Goal: Use online tool/utility: Utilize a website feature to perform a specific function

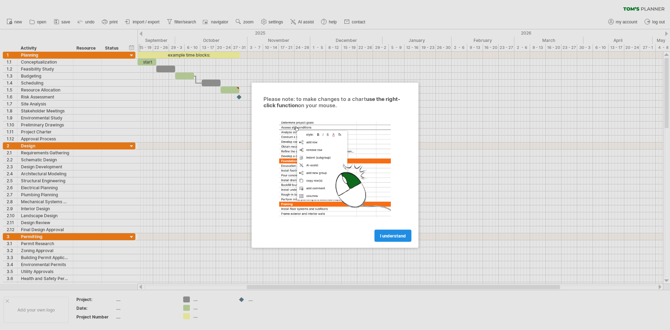
click at [398, 235] on span "I understand" at bounding box center [393, 235] width 26 height 5
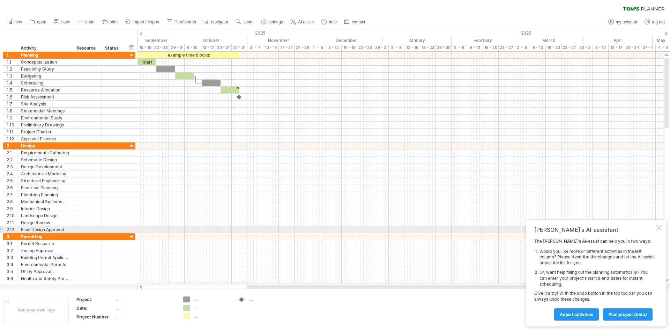
click at [659, 227] on div at bounding box center [659, 228] width 6 height 6
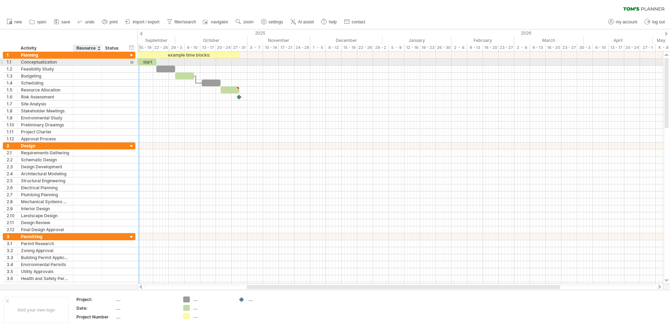
click at [90, 62] on div at bounding box center [87, 62] width 21 height 7
click at [90, 62] on input "text" at bounding box center [87, 62] width 21 height 7
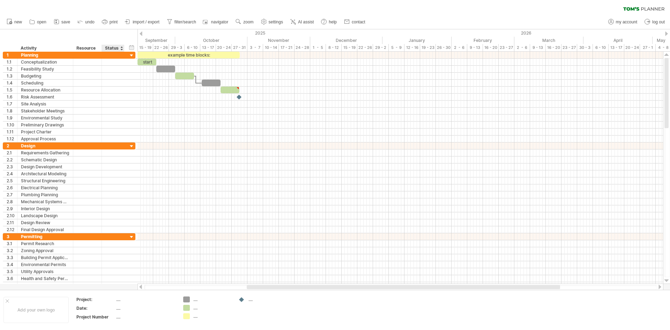
click at [121, 46] on div at bounding box center [121, 48] width 3 height 7
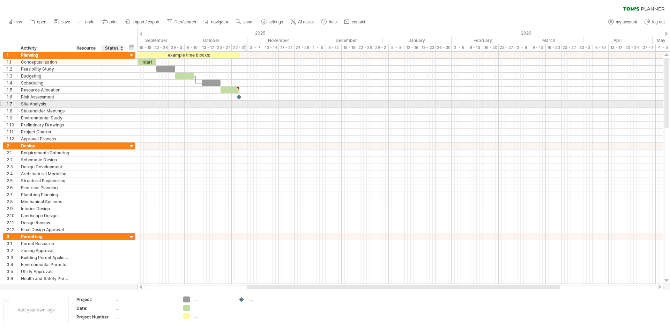
click at [245, 105] on div at bounding box center [401, 104] width 526 height 7
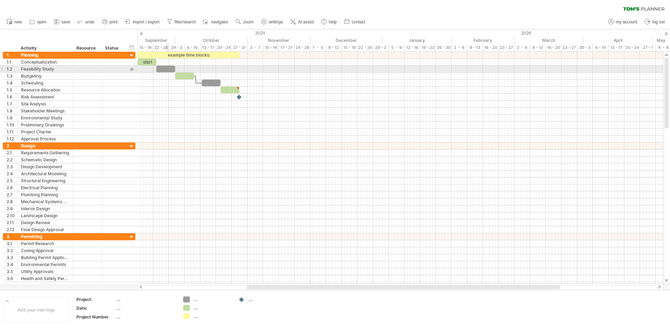
click at [166, 68] on div at bounding box center [165, 69] width 19 height 7
click at [175, 67] on span at bounding box center [173, 69] width 3 height 7
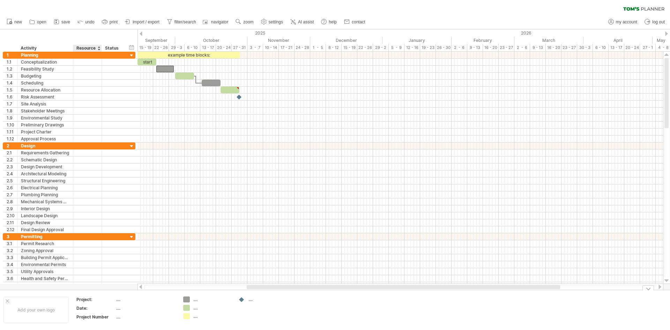
click at [81, 310] on div "Date:" at bounding box center [95, 308] width 38 height 6
click at [142, 21] on span "import / export" at bounding box center [146, 22] width 27 height 5
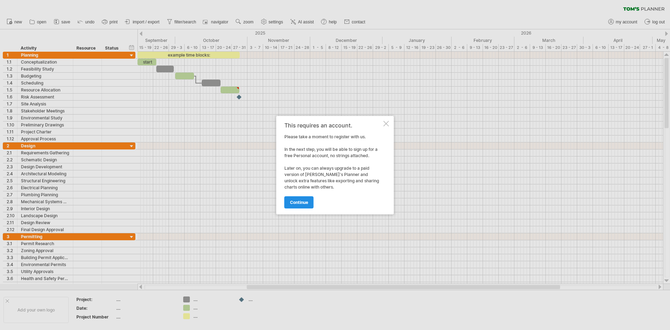
click at [301, 202] on span "continue" at bounding box center [299, 202] width 18 height 5
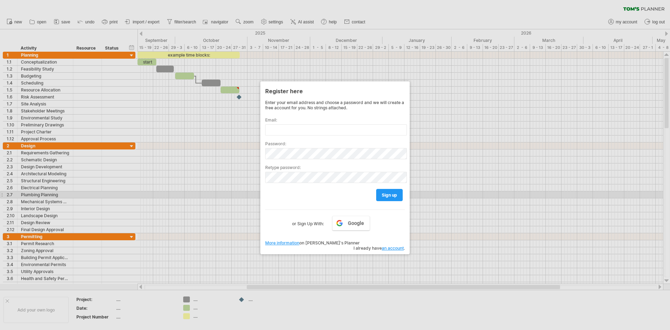
click at [517, 196] on div at bounding box center [335, 165] width 670 height 330
